Goal: Task Accomplishment & Management: Manage account settings

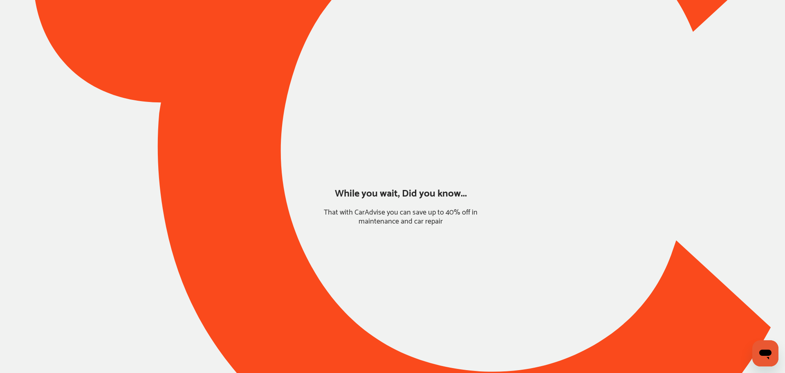
type input "*****"
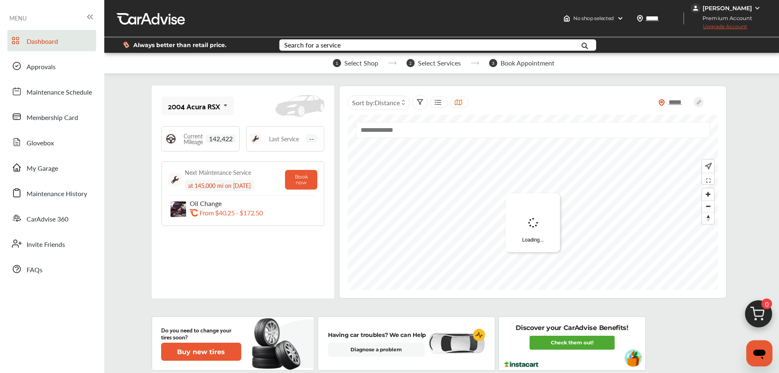
click at [36, 68] on span "Approvals" at bounding box center [41, 67] width 29 height 11
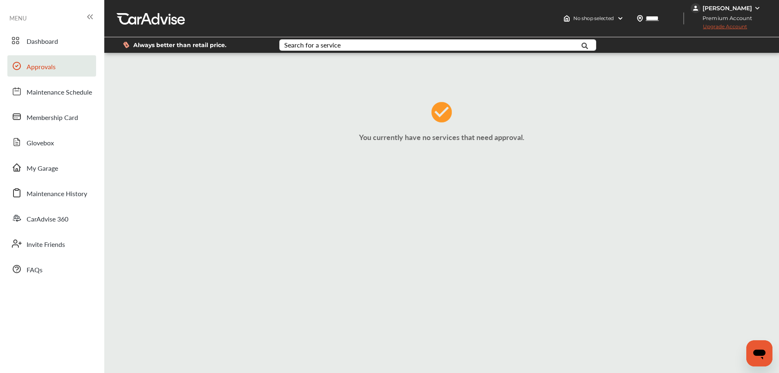
click at [40, 168] on span "My Garage" at bounding box center [42, 168] width 31 height 11
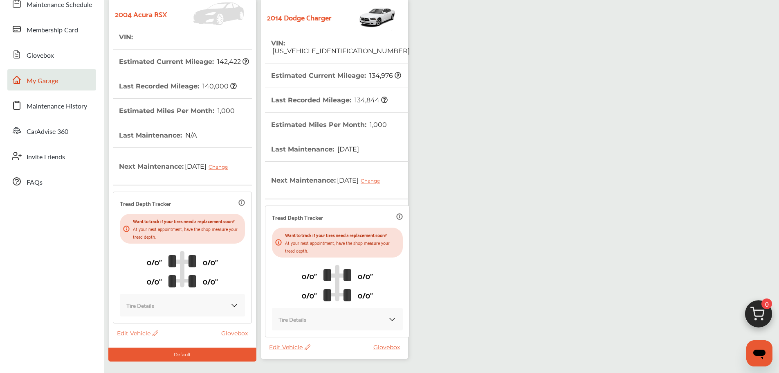
scroll to position [144, 0]
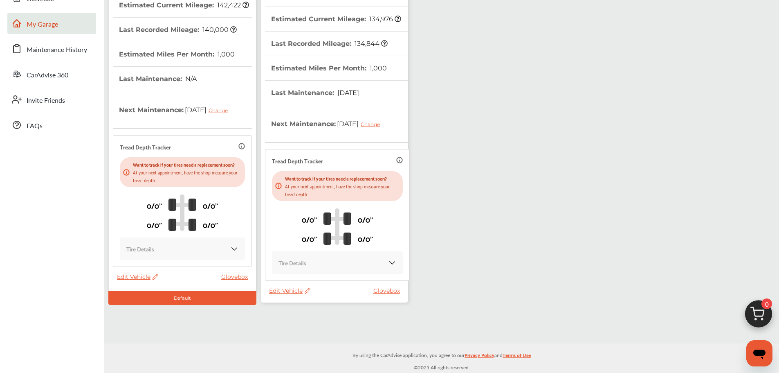
click at [337, 131] on span "[DATE] Change" at bounding box center [361, 123] width 50 height 20
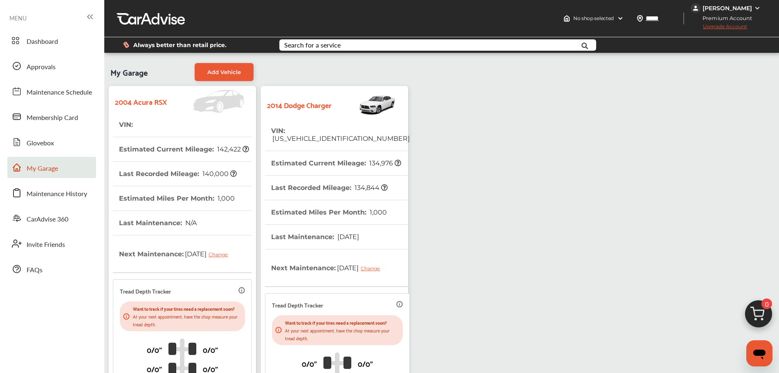
drag, startPoint x: 321, startPoint y: 198, endPoint x: 321, endPoint y: 203, distance: 4.9
click at [321, 203] on th "Estimated Miles Per Month : 1,000" at bounding box center [329, 212] width 116 height 24
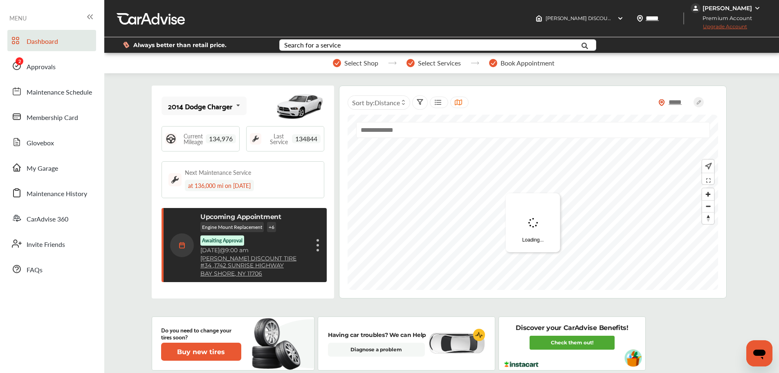
click at [56, 62] on link "Approvals" at bounding box center [51, 65] width 89 height 21
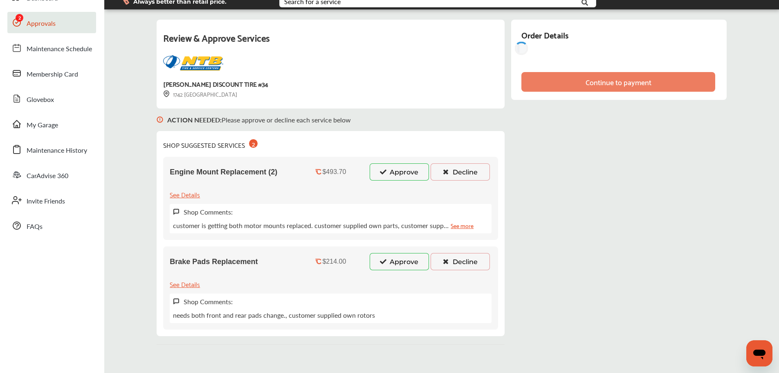
scroll to position [82, 0]
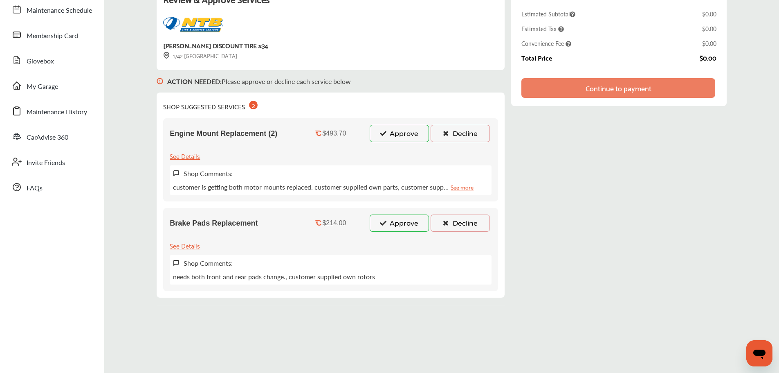
click at [456, 191] on link "See more" at bounding box center [462, 186] width 23 height 9
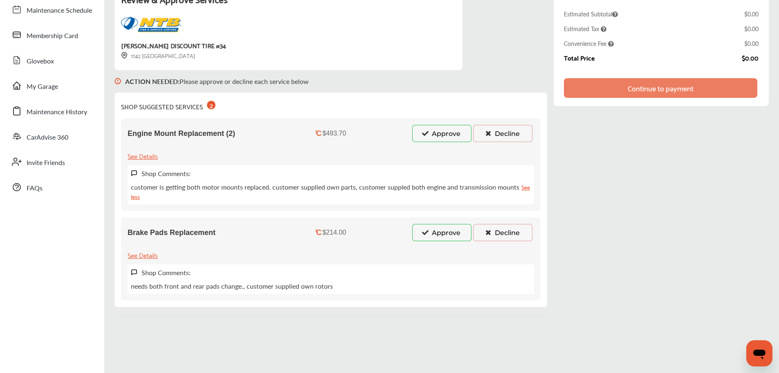
click at [438, 145] on div "Engine Mount Replacement (2) $493.70 Approve Decline See Details Shop Comments:…" at bounding box center [331, 164] width 420 height 92
click at [438, 138] on button "Approve" at bounding box center [441, 133] width 59 height 17
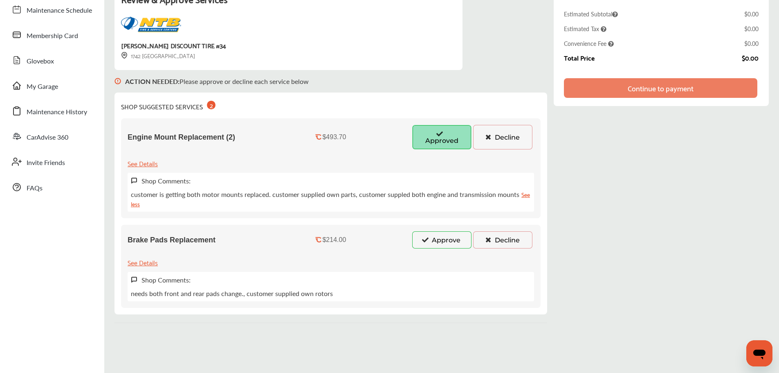
click at [427, 239] on icon at bounding box center [426, 239] width 8 height 6
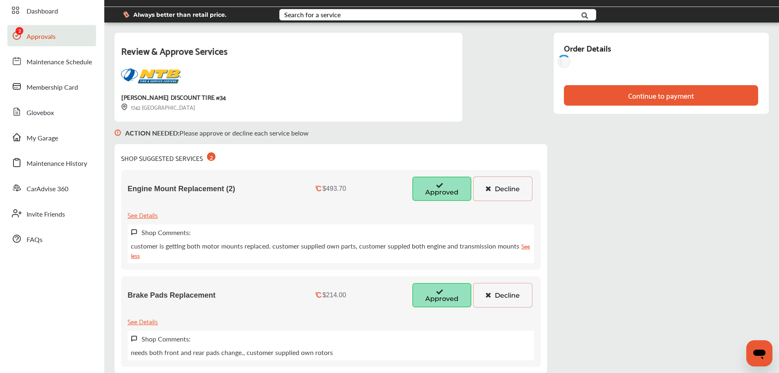
scroll to position [0, 0]
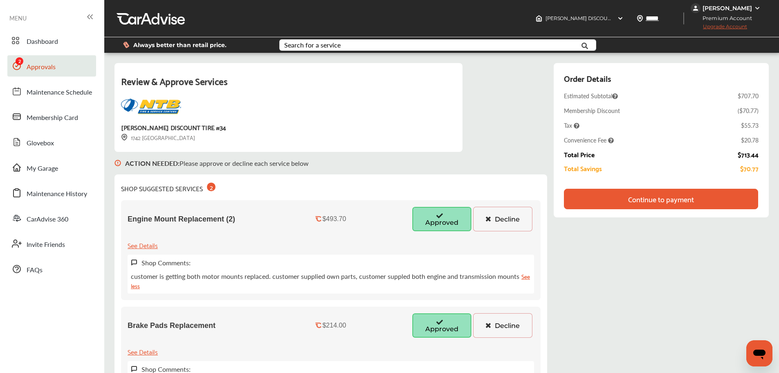
click at [595, 197] on div "Continue to payment" at bounding box center [661, 199] width 194 height 20
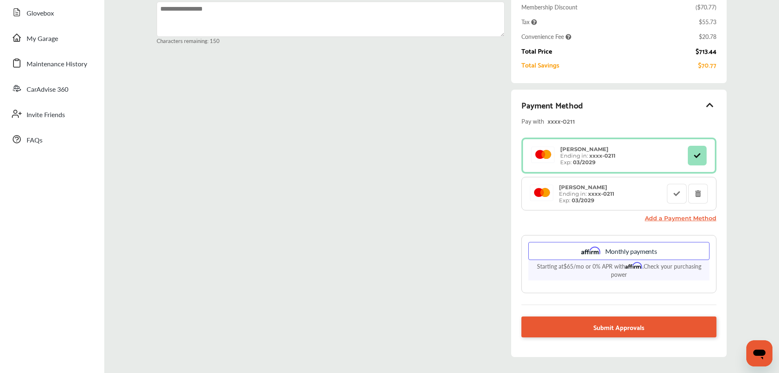
scroll to position [164, 0]
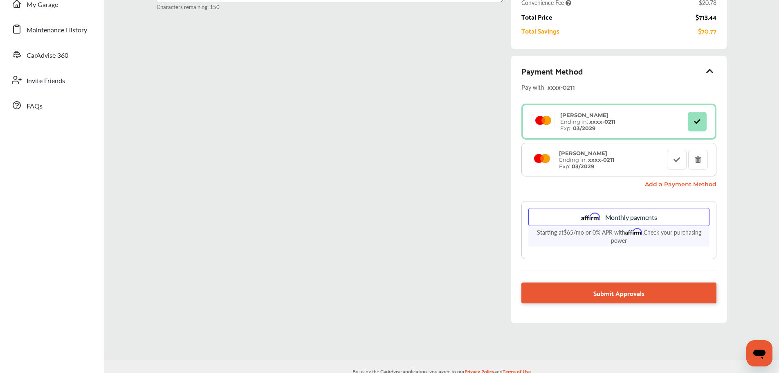
click at [630, 296] on span "Submit Approvals" at bounding box center [618, 292] width 51 height 11
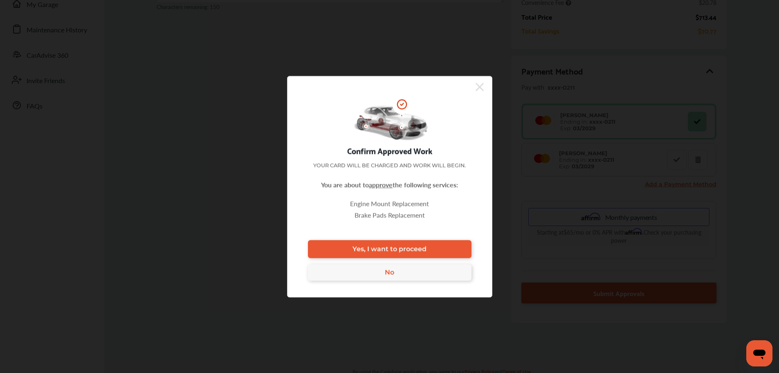
click at [439, 252] on link "Yes, I want to proceed" at bounding box center [390, 249] width 164 height 18
